Goal: Task Accomplishment & Management: Manage account settings

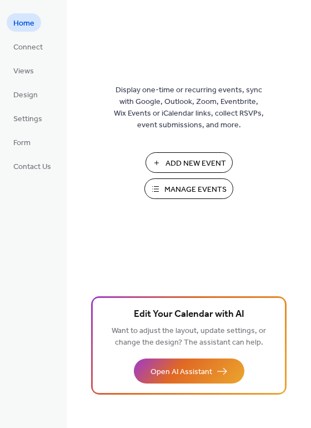
click at [162, 187] on button "Manage Events" at bounding box center [188, 188] width 89 height 21
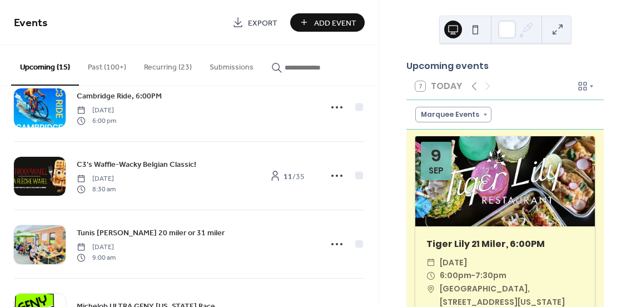
scroll to position [714, 0]
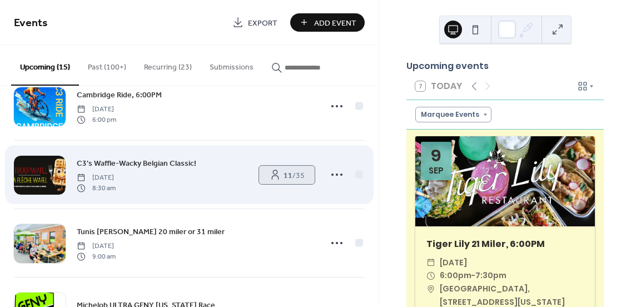
click at [287, 176] on span "11 / 35" at bounding box center [293, 175] width 21 height 12
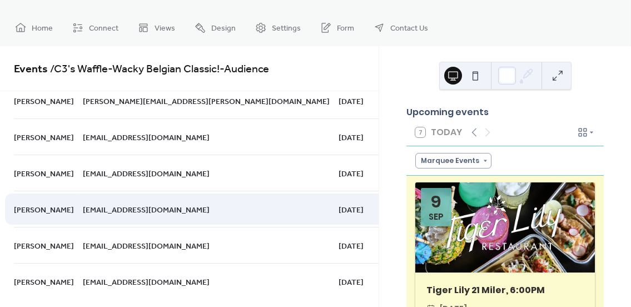
scroll to position [218, 0]
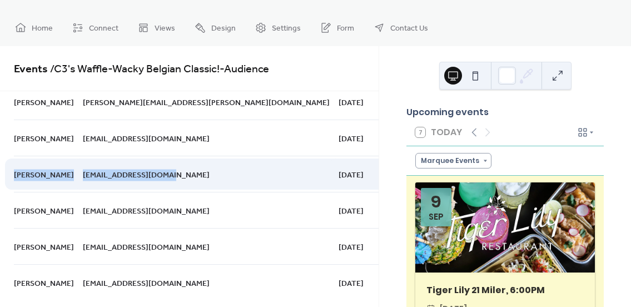
drag, startPoint x: 163, startPoint y: 172, endPoint x: 79, endPoint y: 172, distance: 83.9
click at [0, 0] on div "curt rich jcurtisrich@gmail.com 4 days ago" at bounding box center [0, 0] width 0 height 0
click at [128, 181] on div "jcurtisrich@gmail.com" at bounding box center [211, 174] width 256 height 36
drag, startPoint x: 158, startPoint y: 175, endPoint x: 80, endPoint y: 174, distance: 77.8
click at [83, 174] on div "jcurtisrich@gmail.com" at bounding box center [211, 174] width 256 height 36
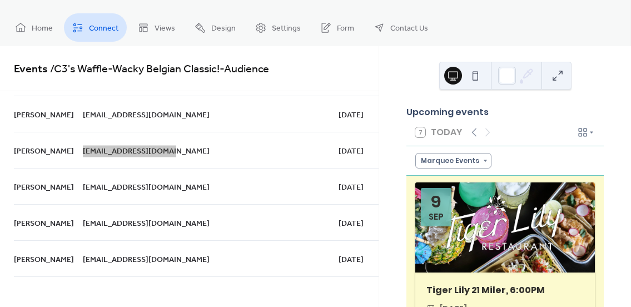
scroll to position [242, 0]
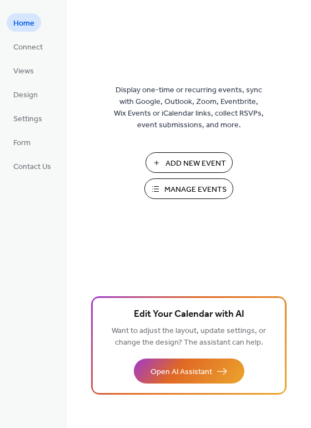
click at [173, 185] on span "Manage Events" at bounding box center [195, 190] width 62 height 12
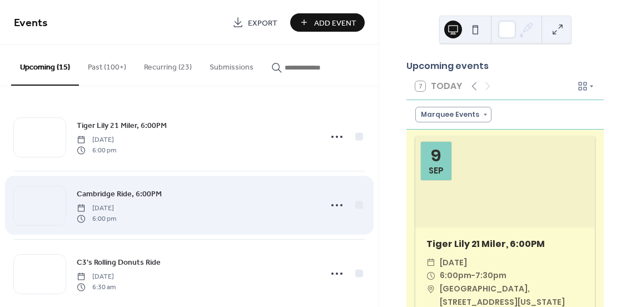
scroll to position [3, 0]
